Goal: Task Accomplishment & Management: Complete application form

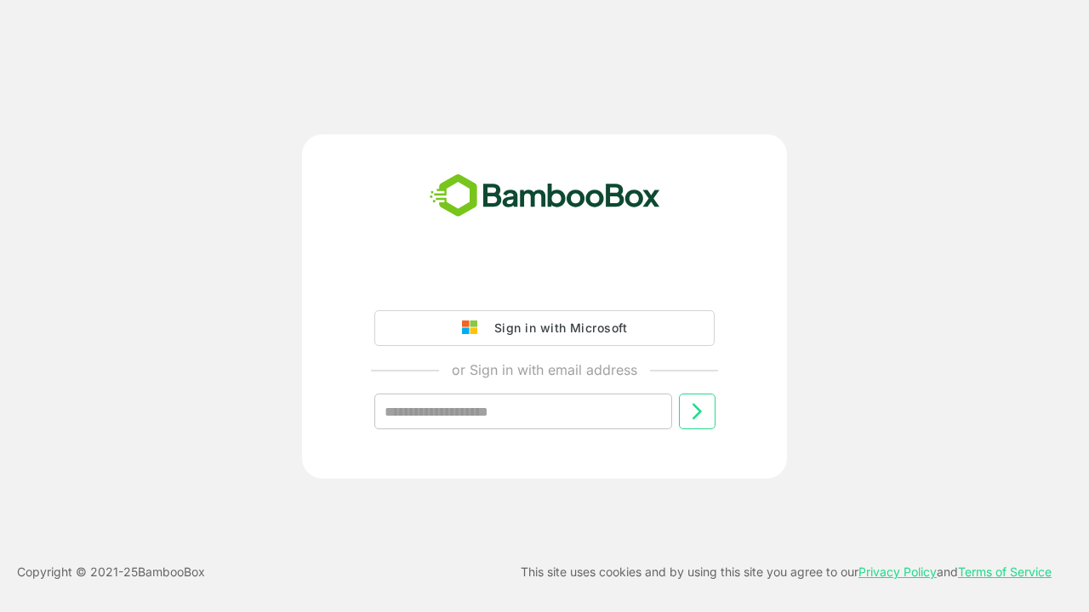
type input "**********"
click at [697, 412] on icon at bounding box center [696, 411] width 20 height 20
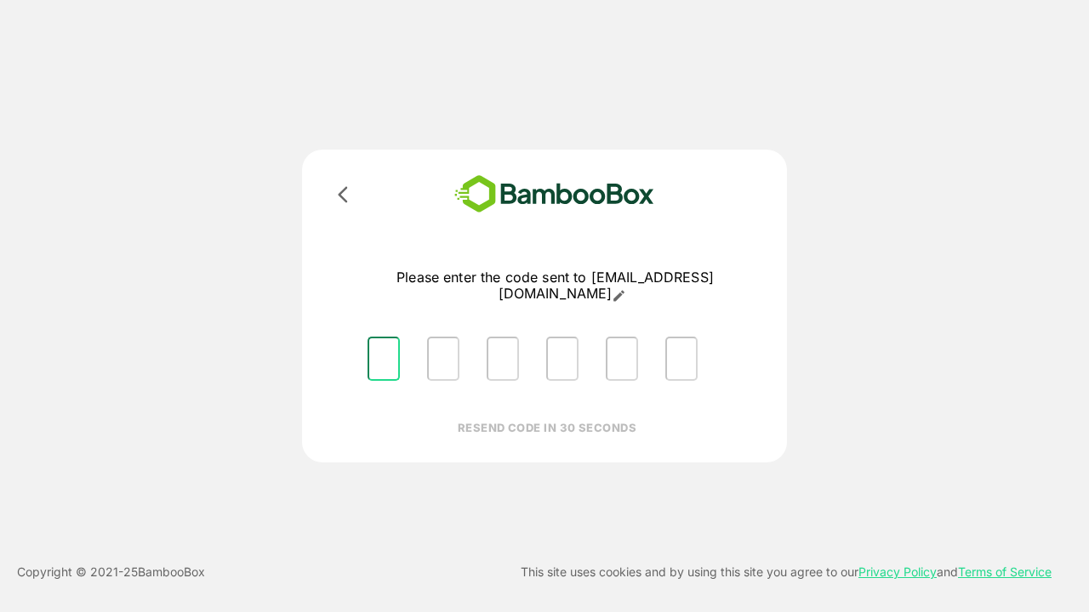
type input "*"
